Goal: Find specific page/section: Find specific page/section

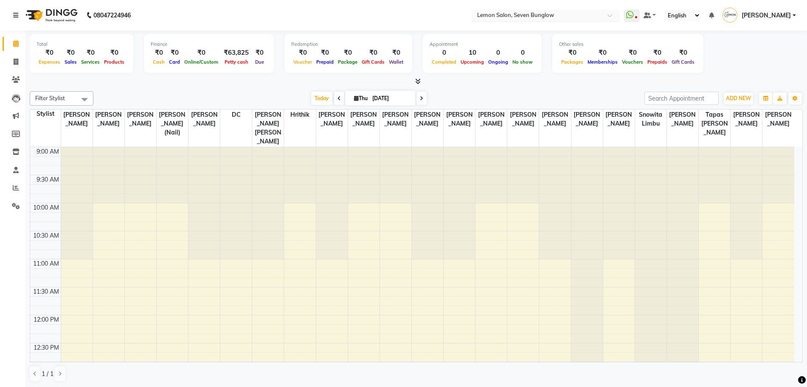
click at [548, 12] on input "text" at bounding box center [536, 16] width 123 height 8
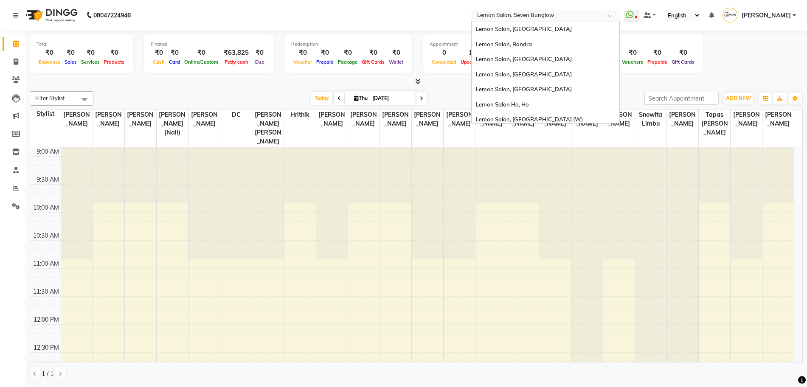
scroll to position [79, 0]
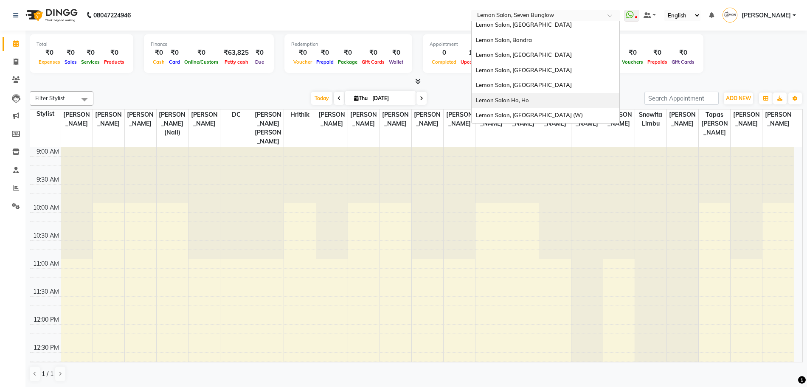
click at [557, 103] on div "Lemon Salon Ho, Ho" at bounding box center [545, 100] width 148 height 15
